Goal: Book appointment/travel/reservation

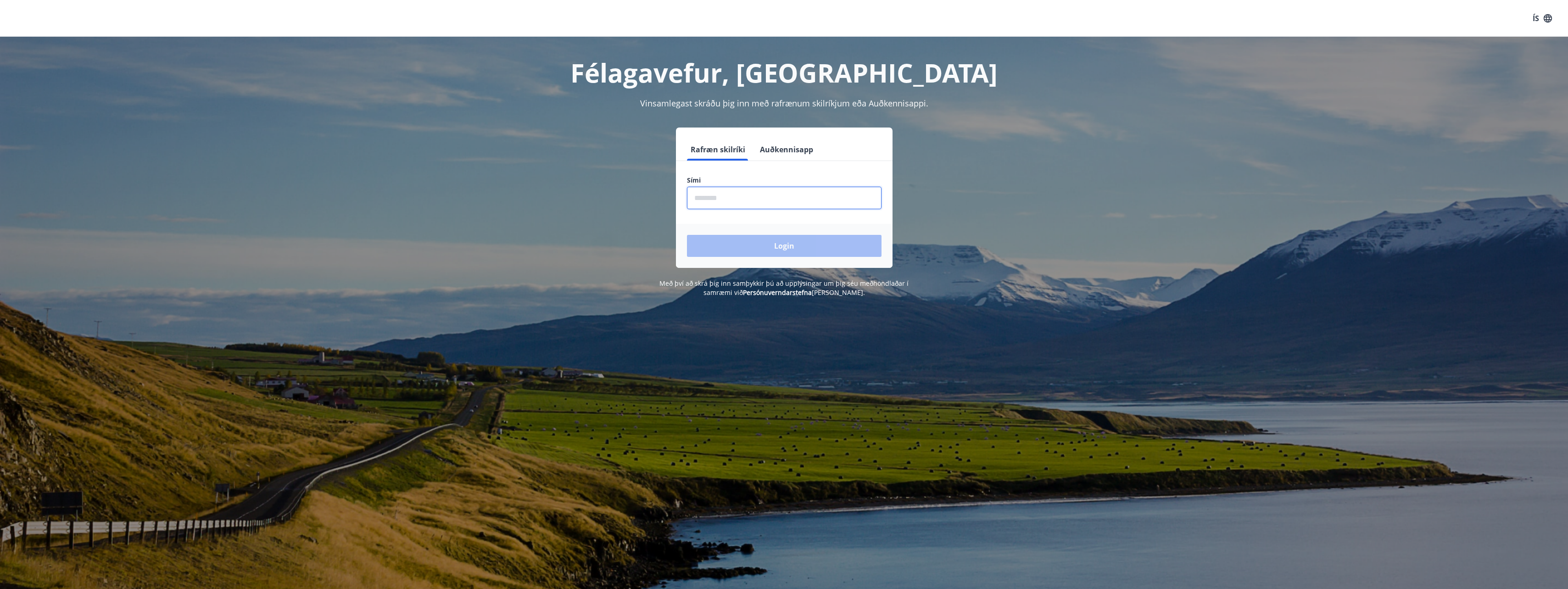
click at [724, 200] on input "phone" at bounding box center [784, 198] width 195 height 23
type input "********"
click at [780, 249] on button "Login" at bounding box center [784, 246] width 195 height 22
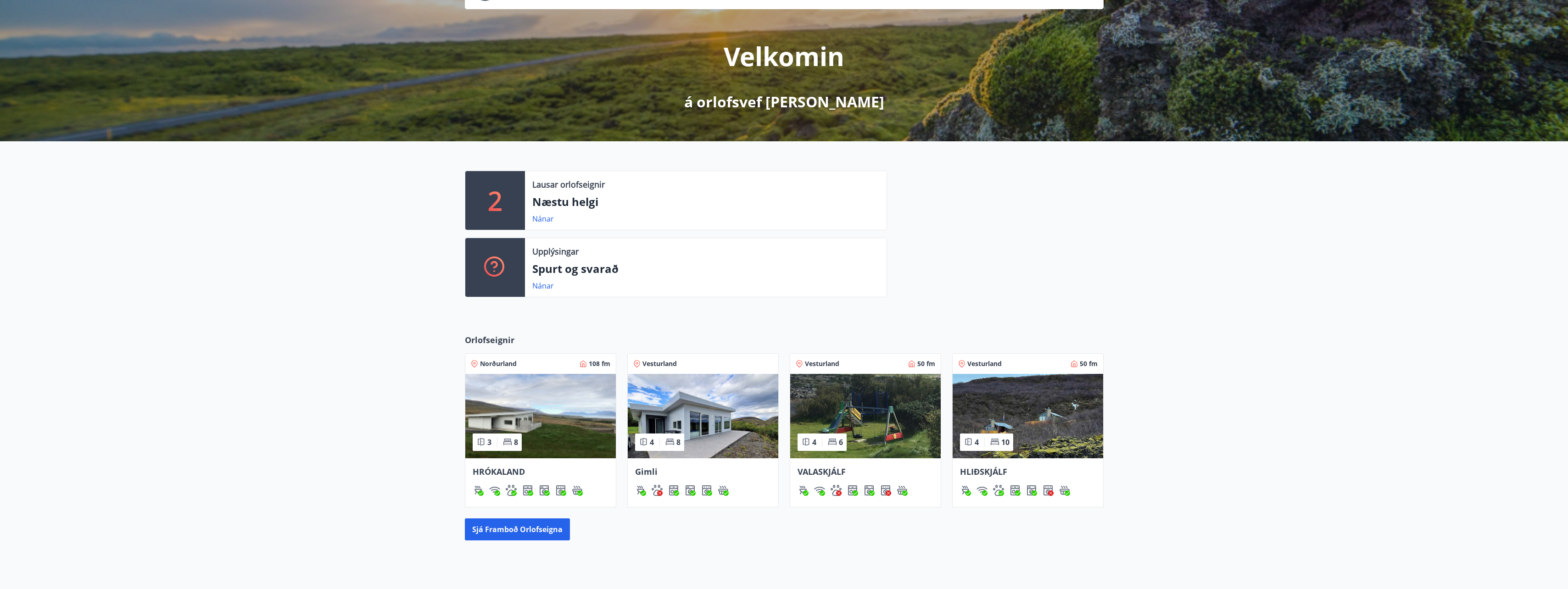
scroll to position [122, 0]
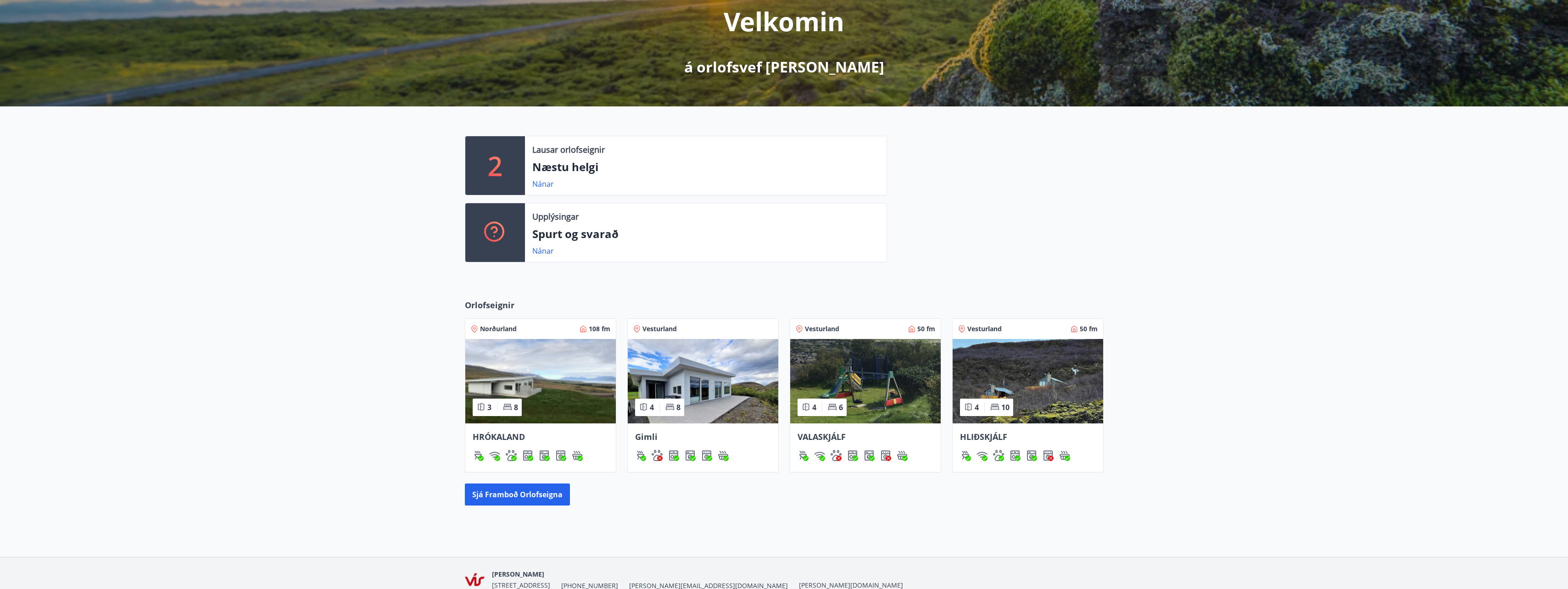
click at [1276, 456] on div "Orlofseignir Norðurland 108 fm 3 8 HRÓKALAND Vesturland 4 8 Gimli Vesturland 50…" at bounding box center [784, 402] width 1568 height 236
click at [556, 364] on img at bounding box center [540, 381] width 150 height 85
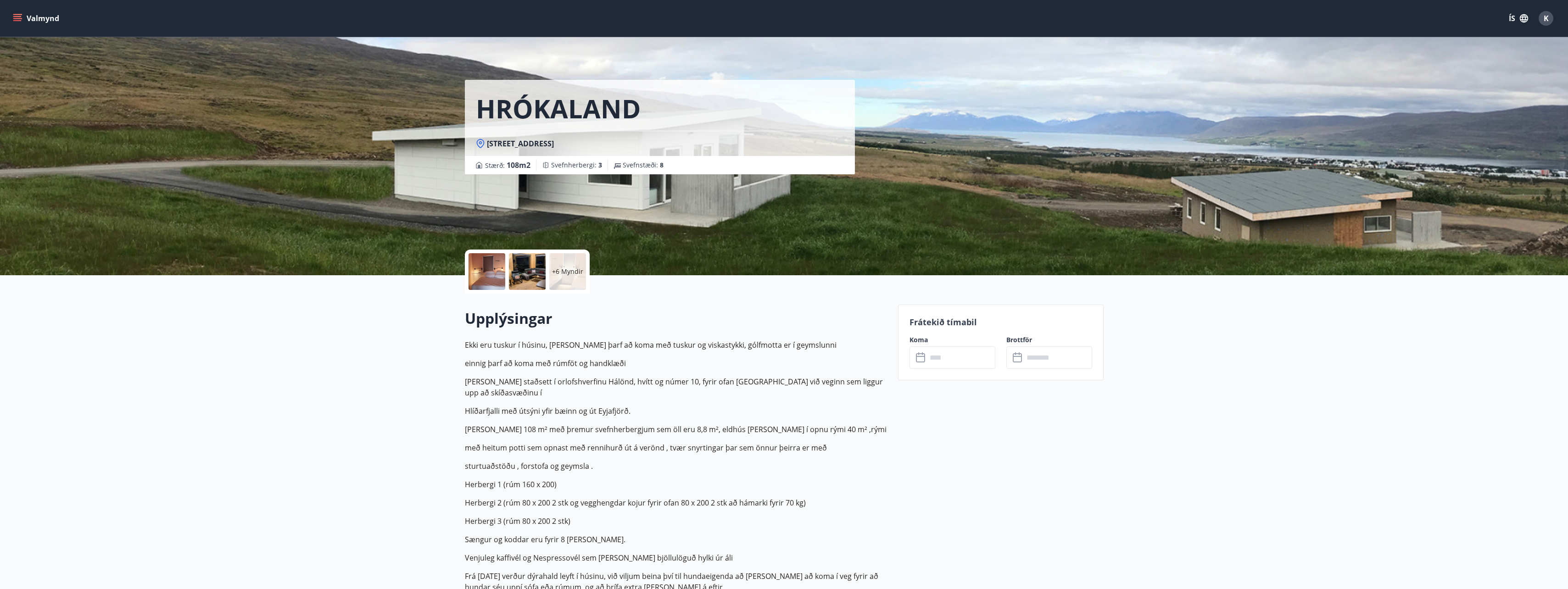
click at [934, 357] on input "text" at bounding box center [961, 357] width 68 height 23
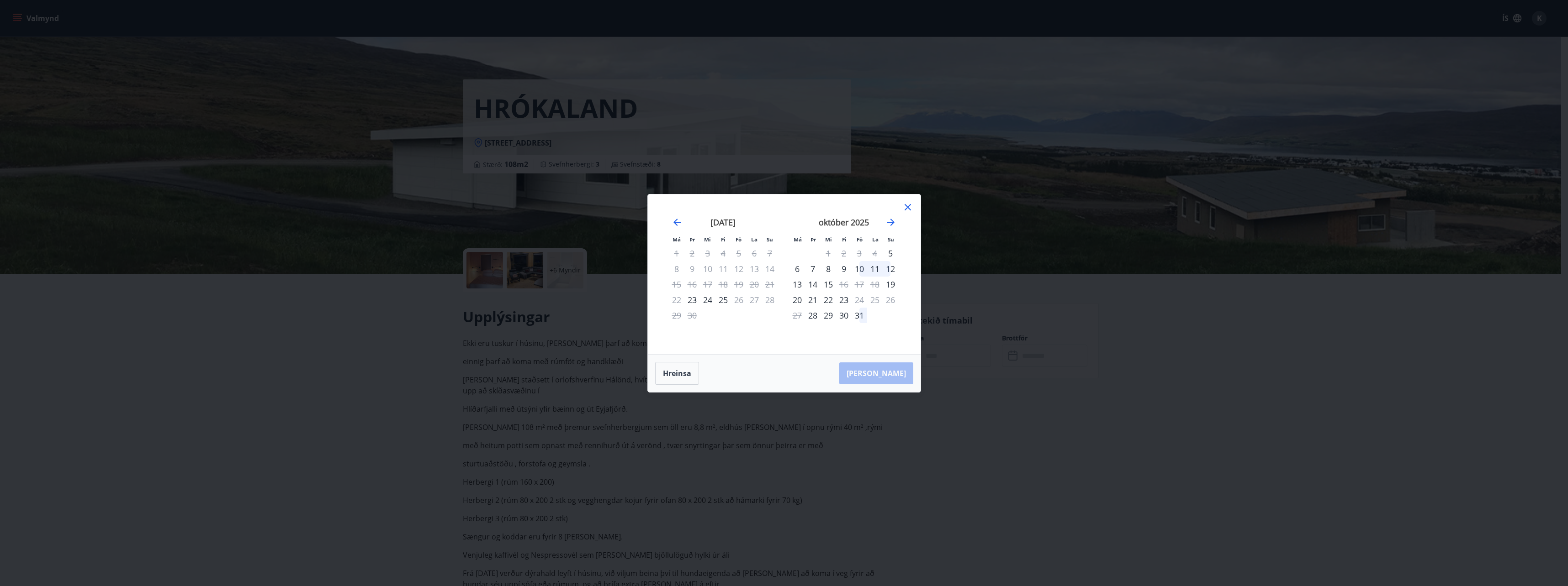
click at [858, 267] on div "10" at bounding box center [859, 269] width 16 height 16
click at [893, 267] on div "12" at bounding box center [890, 269] width 16 height 16
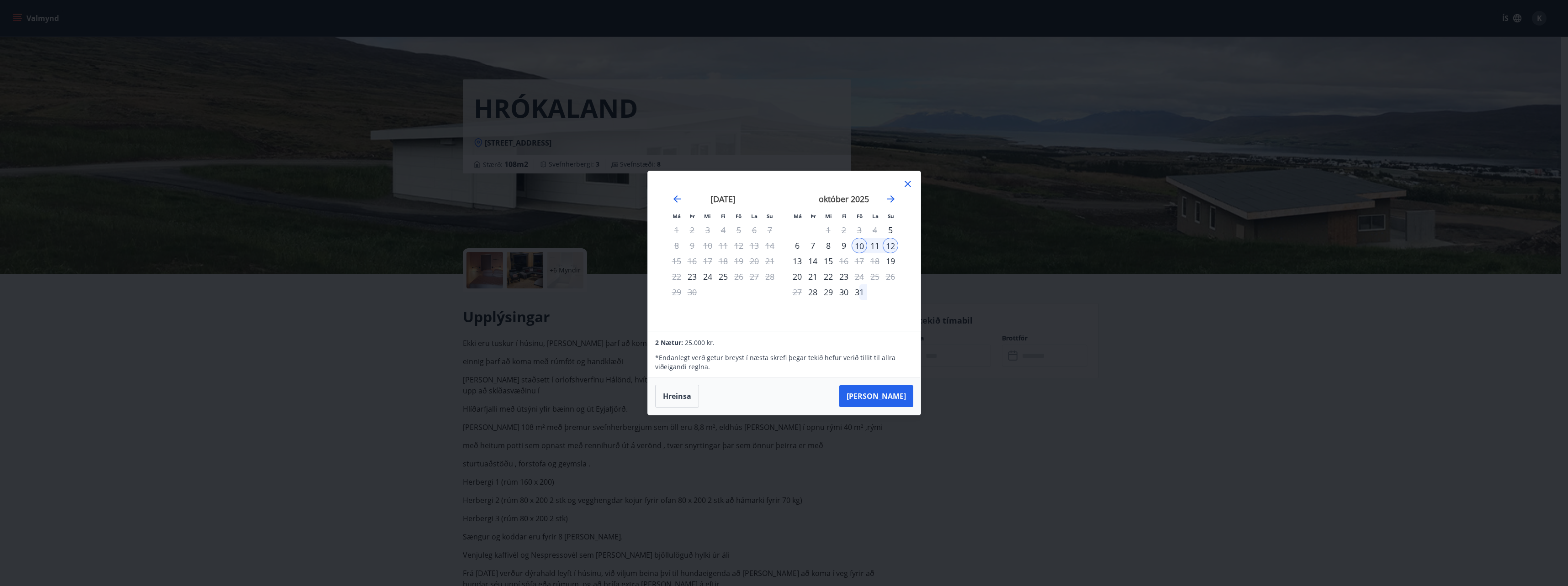
click at [828, 260] on div "15" at bounding box center [828, 261] width 16 height 16
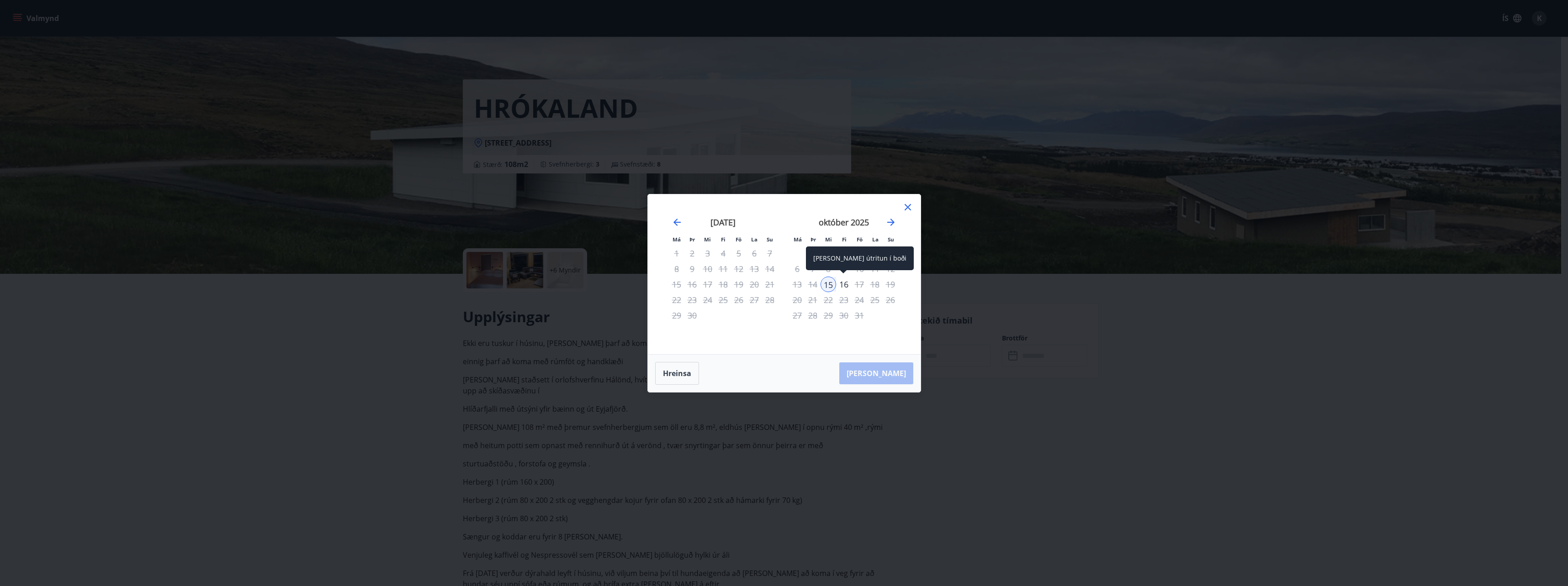
click at [842, 286] on div "16" at bounding box center [844, 284] width 16 height 16
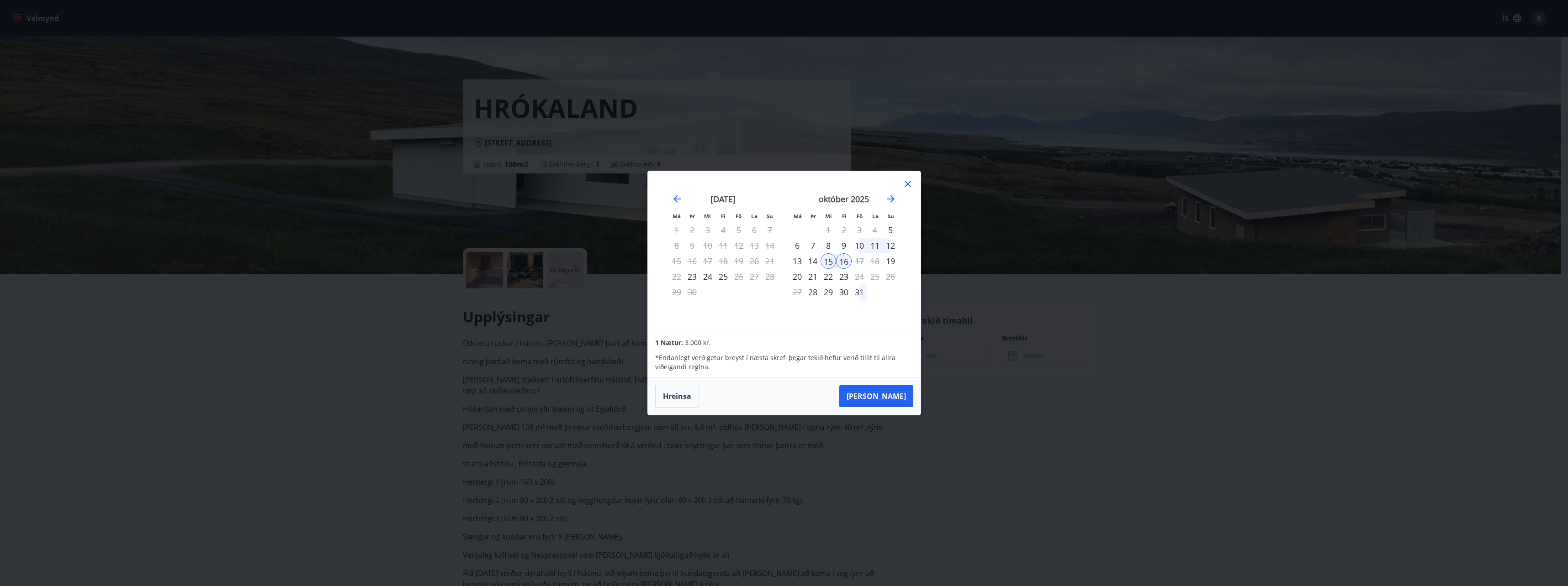
click at [864, 245] on div "10" at bounding box center [859, 245] width 16 height 16
click at [862, 243] on div "10" at bounding box center [859, 245] width 16 height 16
click at [861, 245] on div "10" at bounding box center [859, 245] width 16 height 16
click at [892, 246] on div "12" at bounding box center [890, 245] width 16 height 16
click at [799, 259] on div "13" at bounding box center [797, 261] width 16 height 16
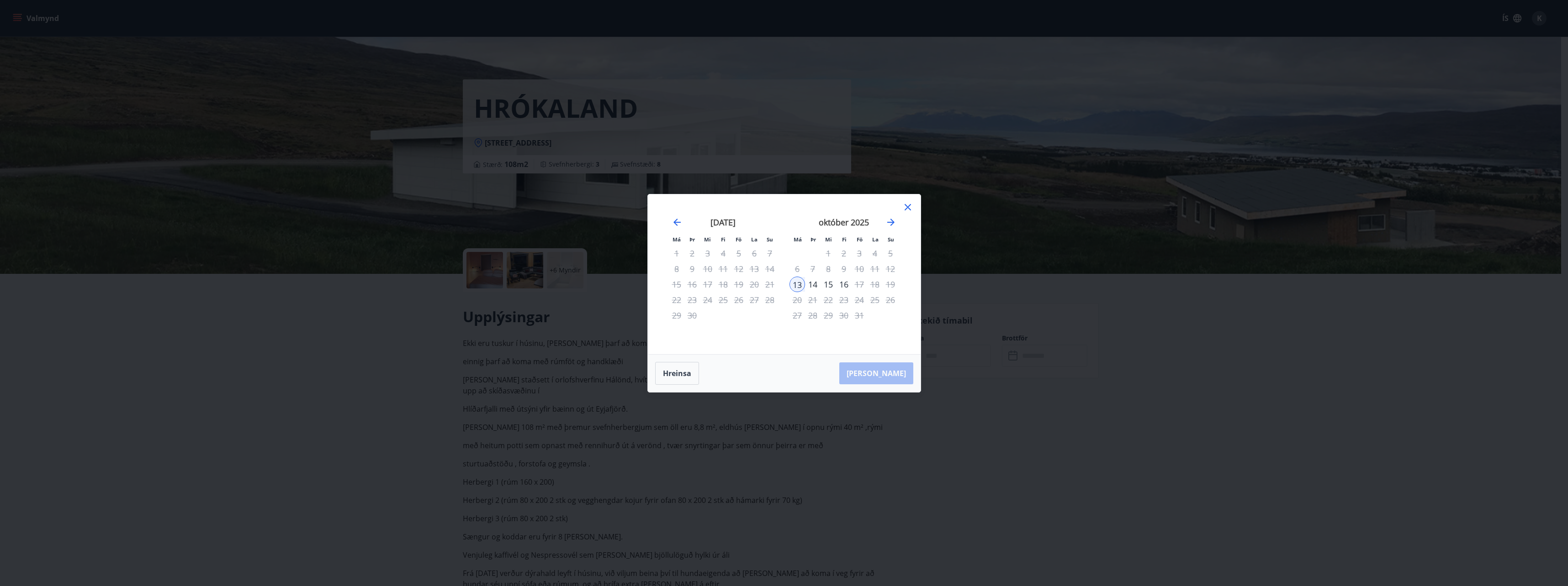
click at [906, 208] on icon at bounding box center [908, 207] width 6 height 6
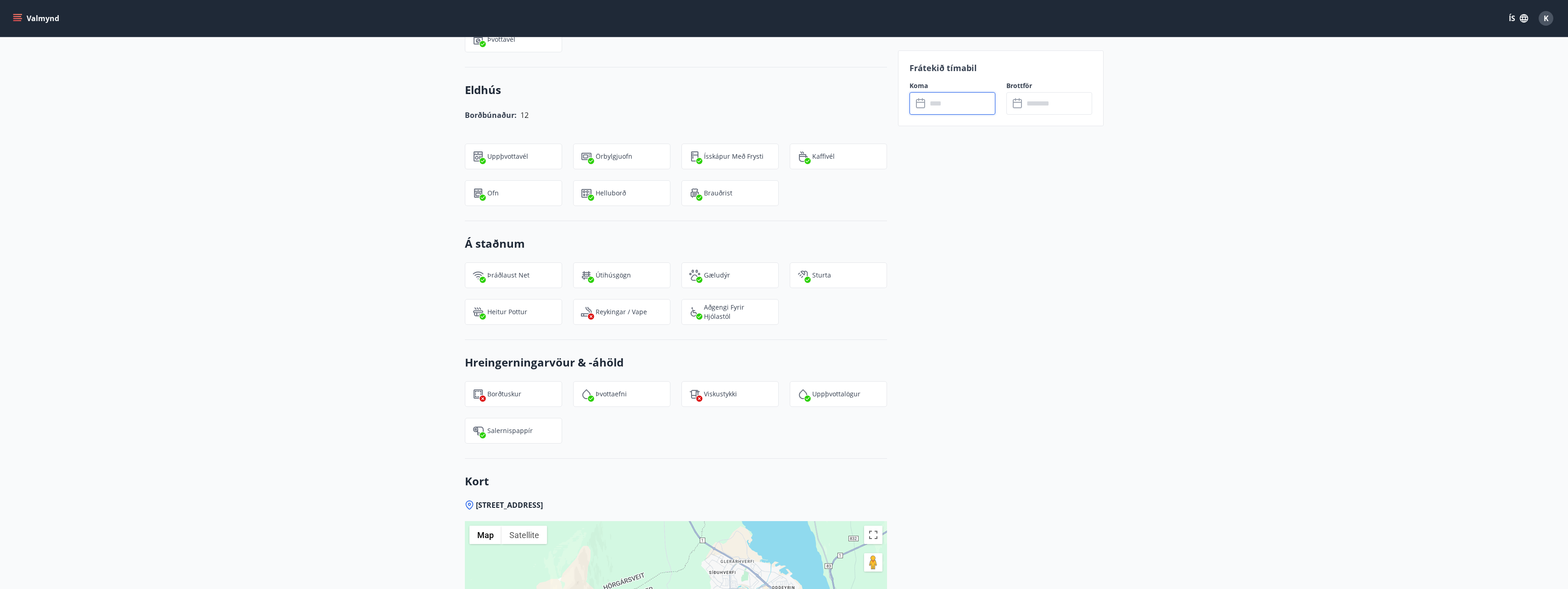
scroll to position [1427, 0]
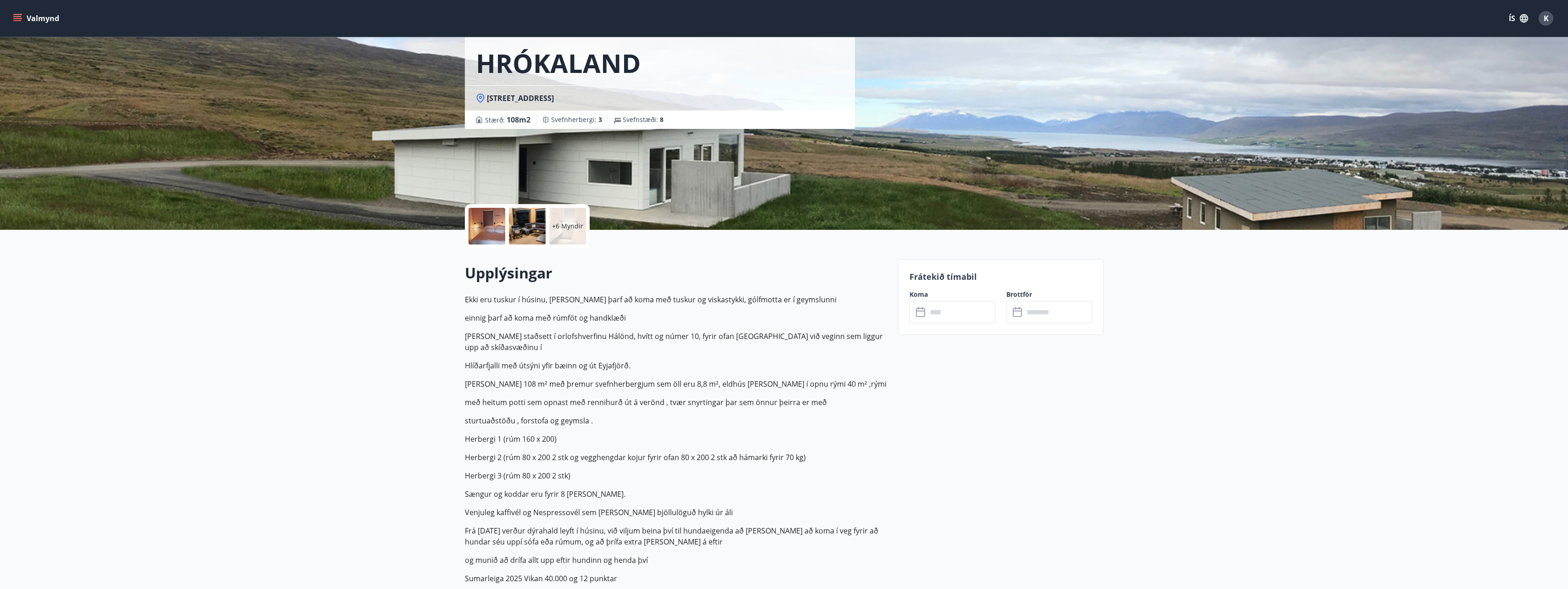
scroll to position [0, 0]
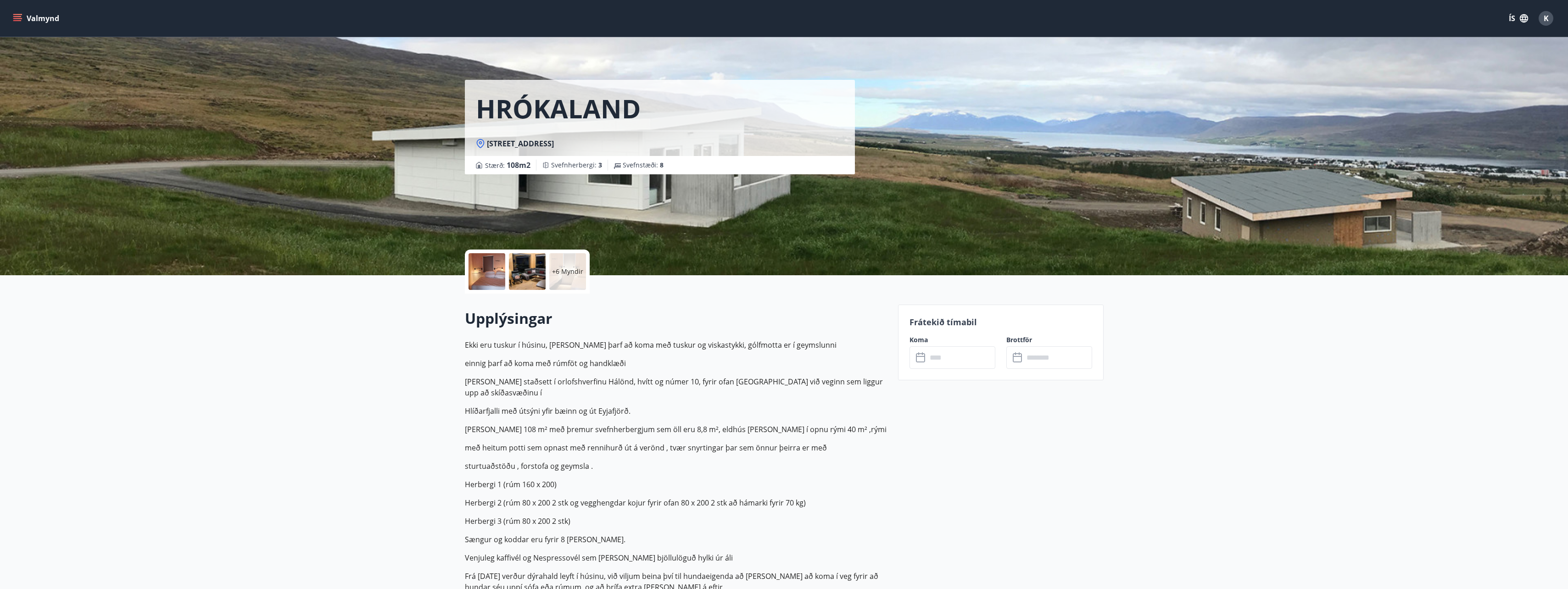
scroll to position [122, 0]
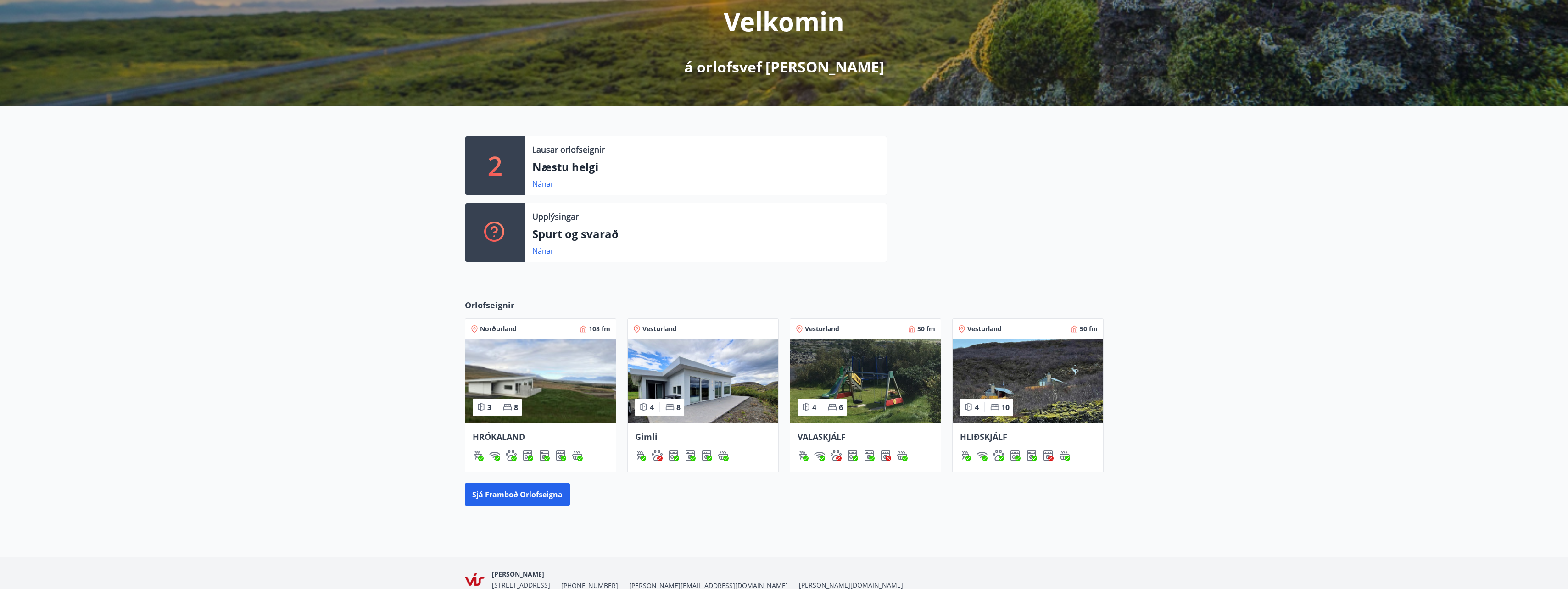
click at [1045, 382] on img at bounding box center [1028, 381] width 150 height 85
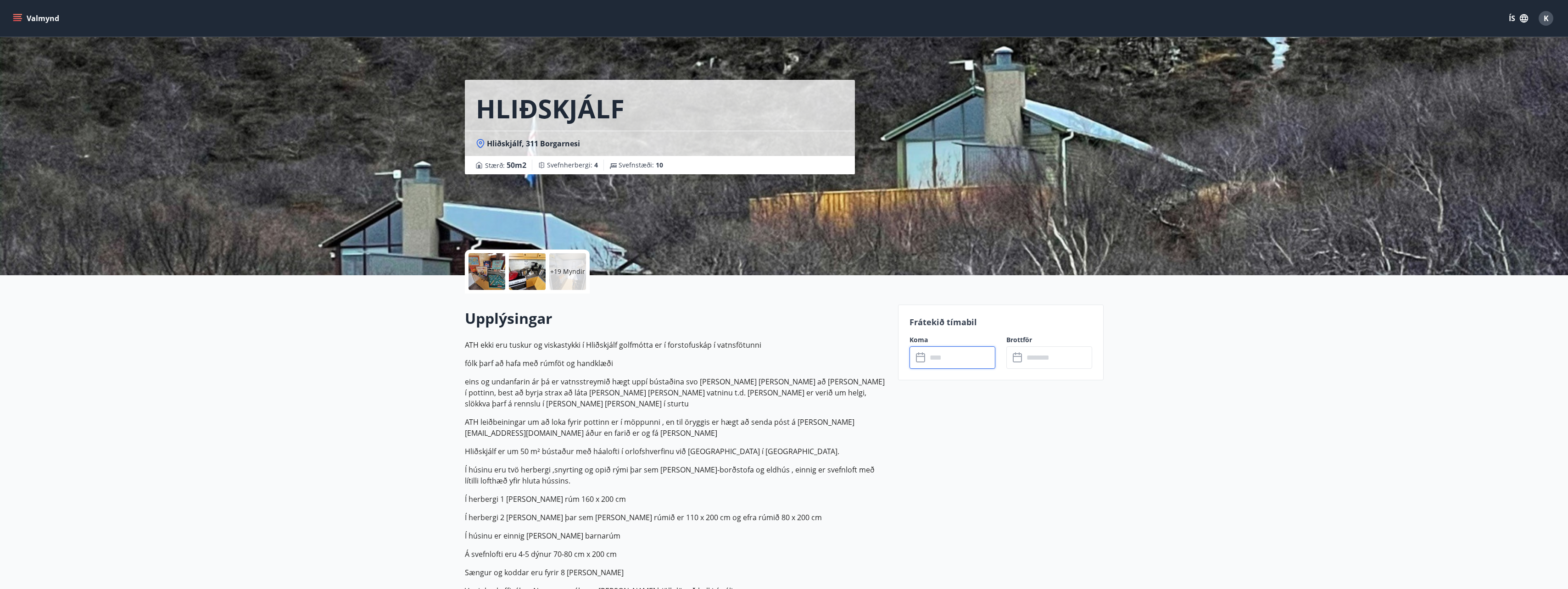
click at [941, 355] on input "text" at bounding box center [961, 357] width 68 height 23
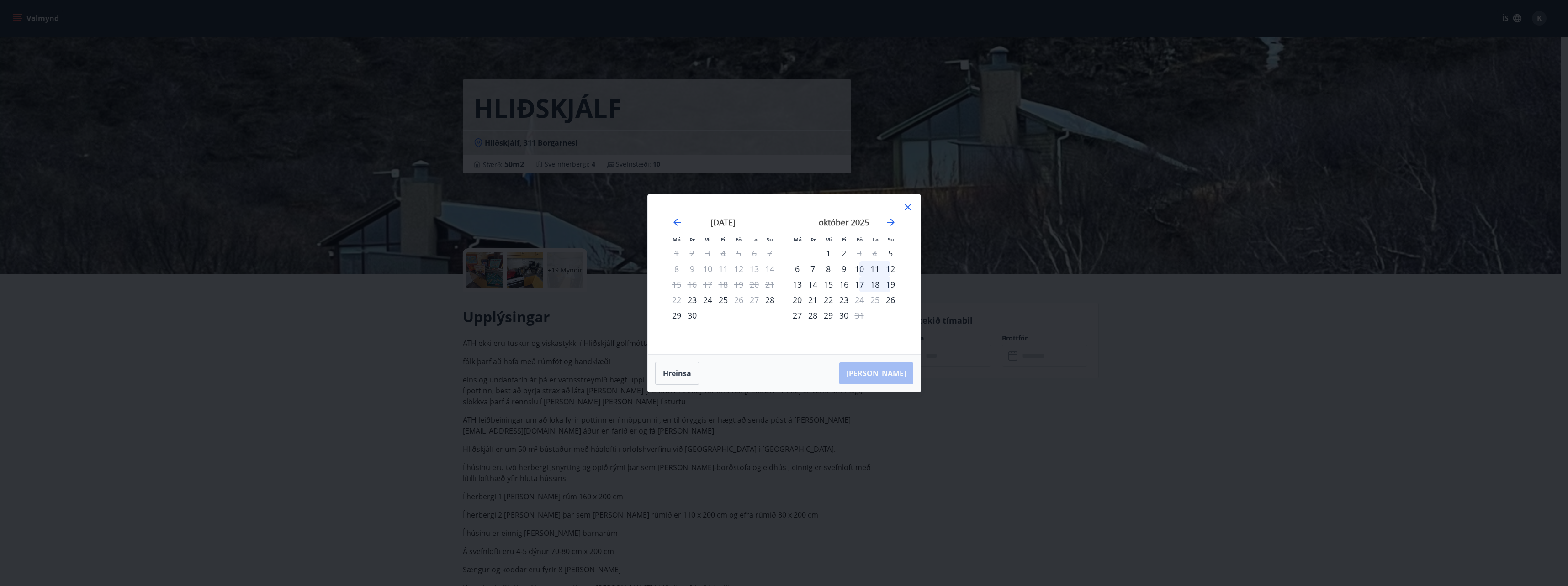
click at [910, 205] on icon at bounding box center [908, 207] width 6 height 6
